Goal: Task Accomplishment & Management: Manage account settings

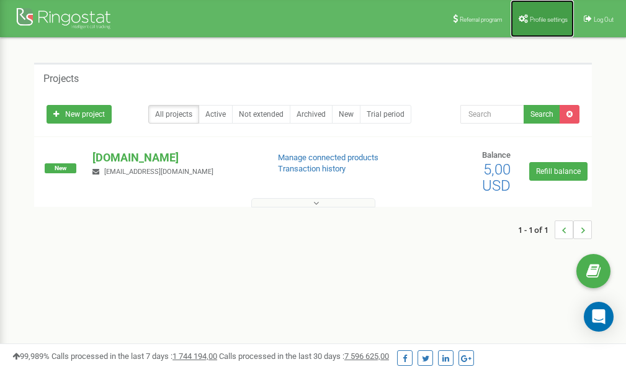
click at [535, 19] on span "Profile settings" at bounding box center [549, 19] width 38 height 7
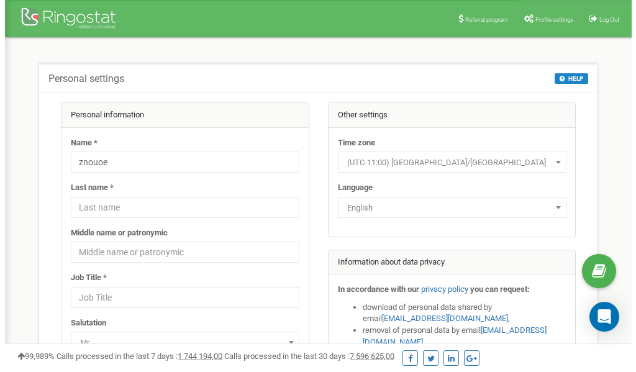
scroll to position [62, 0]
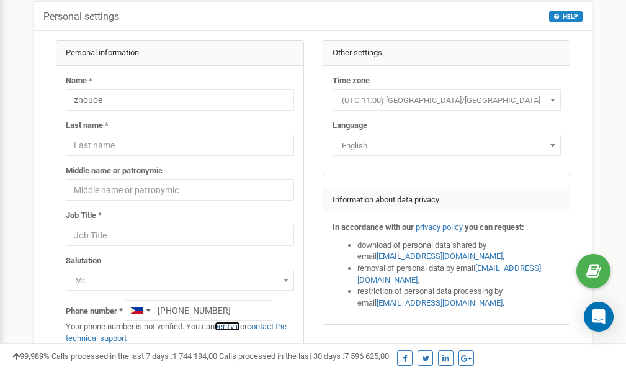
click at [232, 326] on link "verify it" at bounding box center [227, 326] width 25 height 9
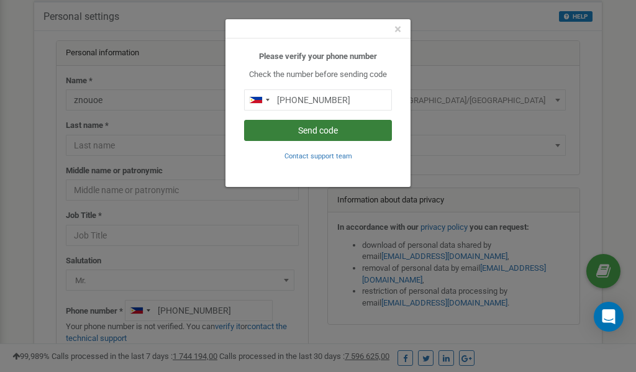
click at [336, 130] on button "Send code" at bounding box center [318, 130] width 148 height 21
